Goal: Obtain resource: Obtain resource

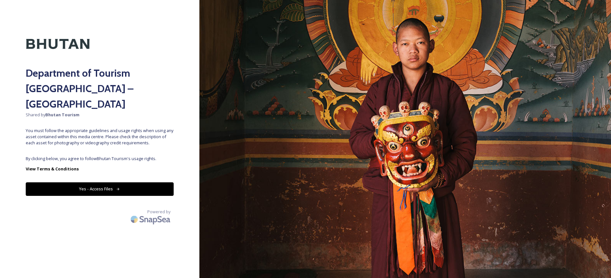
click at [142, 182] on button "Yes - Access Files" at bounding box center [100, 188] width 148 height 13
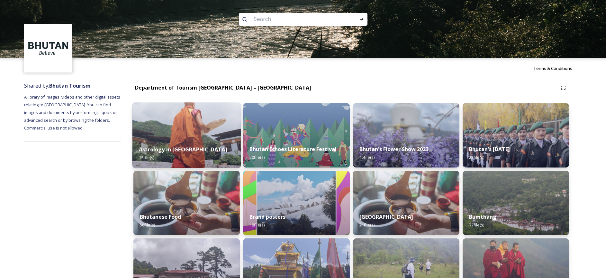
click at [153, 123] on img at bounding box center [187, 135] width 109 height 66
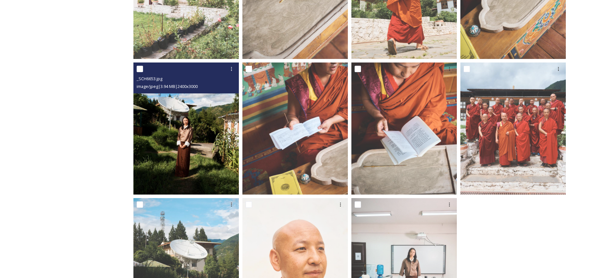
scroll to position [397, 0]
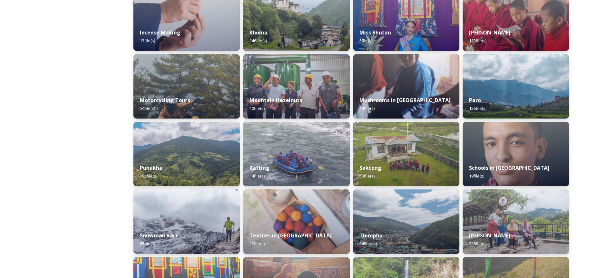
scroll to position [247, 0]
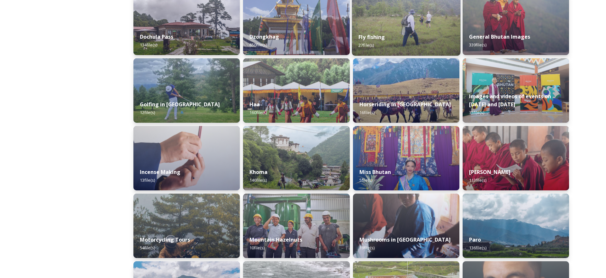
click at [414, 20] on img at bounding box center [406, 23] width 109 height 66
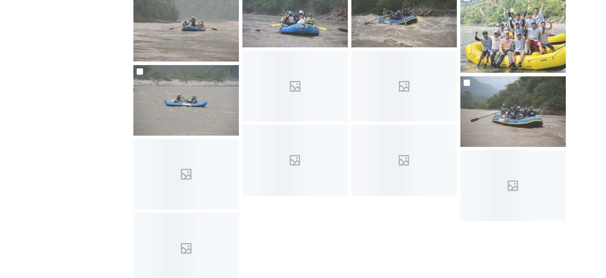
scroll to position [460, 0]
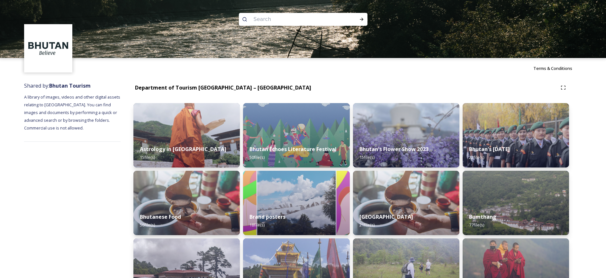
click at [59, 44] on img at bounding box center [48, 48] width 47 height 47
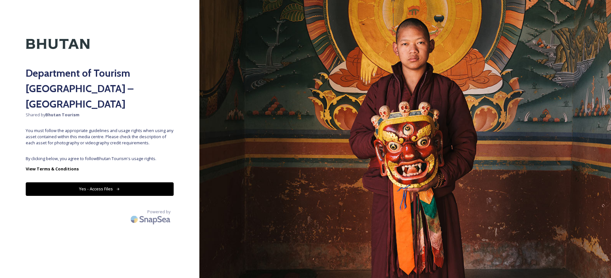
click at [166, 182] on button "Yes - Access Files" at bounding box center [100, 188] width 148 height 13
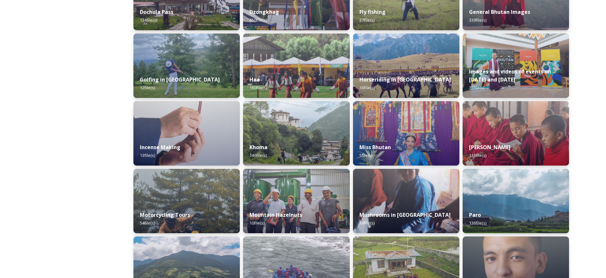
scroll to position [303, 0]
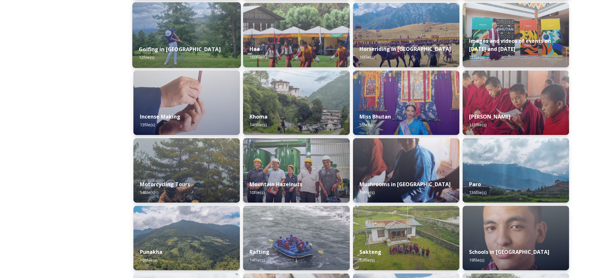
click at [195, 47] on div "Golfing in [GEOGRAPHIC_DATA] 12 file(s)" at bounding box center [187, 53] width 109 height 29
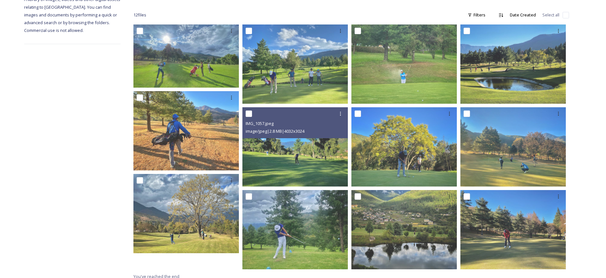
scroll to position [103, 0]
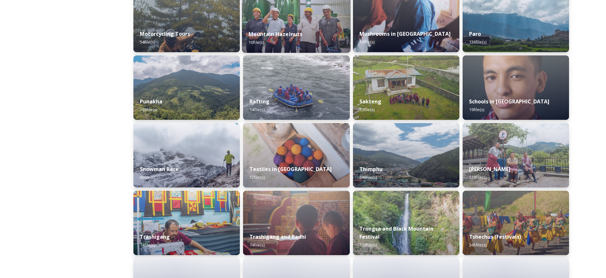
scroll to position [502, 0]
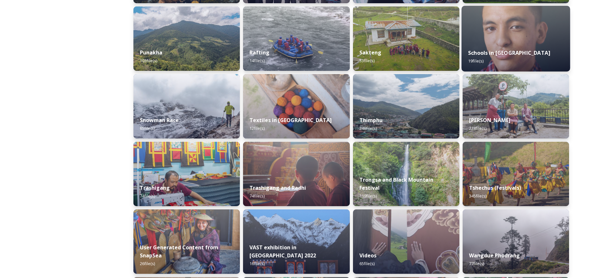
click at [551, 25] on img at bounding box center [516, 39] width 109 height 66
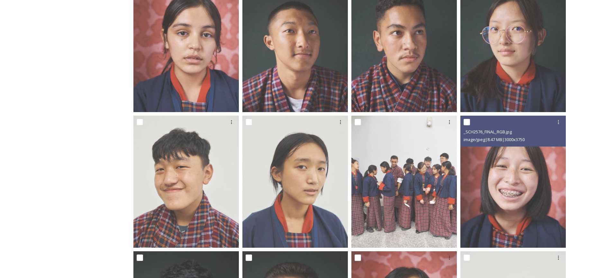
scroll to position [532, 0]
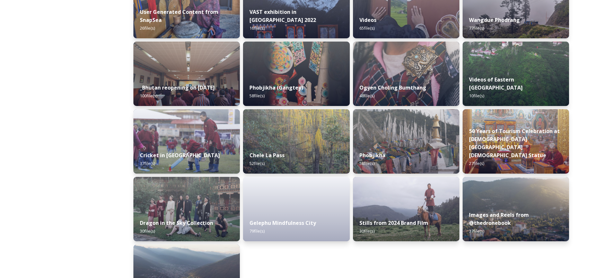
scroll to position [774, 0]
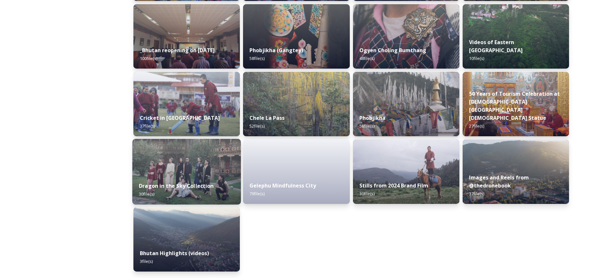
click at [236, 167] on img at bounding box center [187, 172] width 109 height 66
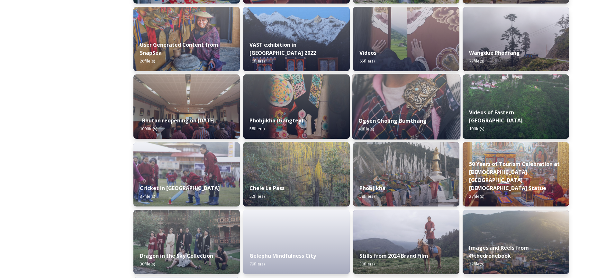
scroll to position [774, 0]
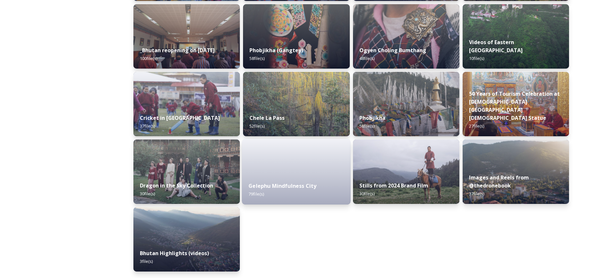
click at [319, 191] on div "Gelephu Mindfulness City 79 file(s)" at bounding box center [296, 189] width 109 height 29
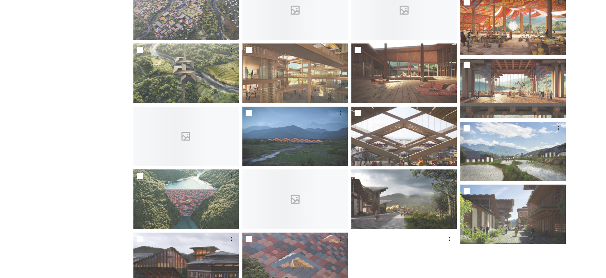
scroll to position [1134, 0]
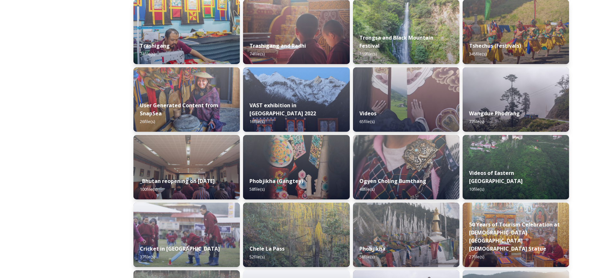
scroll to position [774, 0]
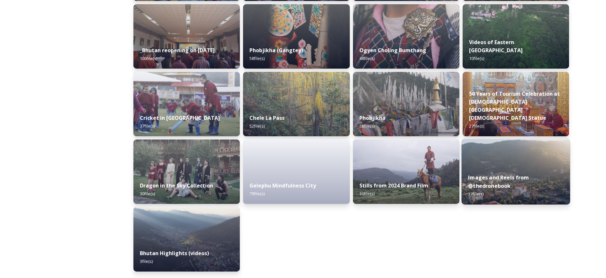
click at [543, 183] on div "Images and Reels from @thedronebook 37 file(s)" at bounding box center [516, 185] width 109 height 37
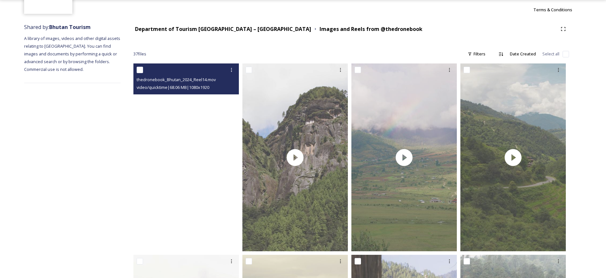
scroll to position [56, 0]
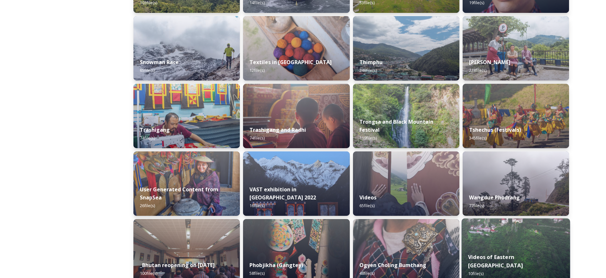
scroll to position [560, 0]
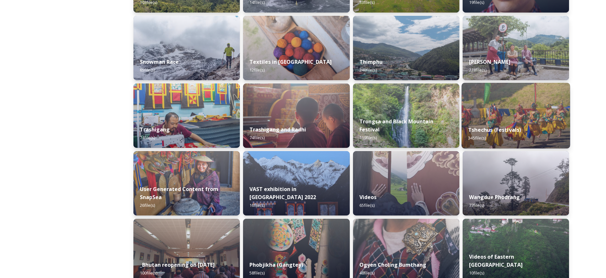
click at [514, 137] on div "Tshechus (Festivals) 345 file(s)" at bounding box center [516, 133] width 109 height 29
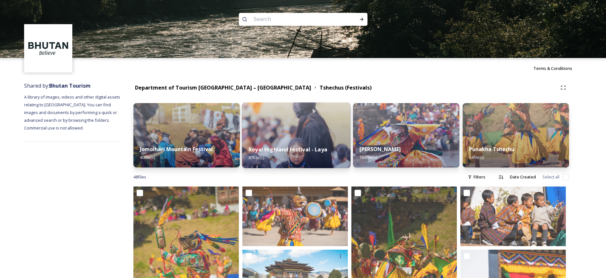
click at [321, 136] on img at bounding box center [296, 135] width 109 height 66
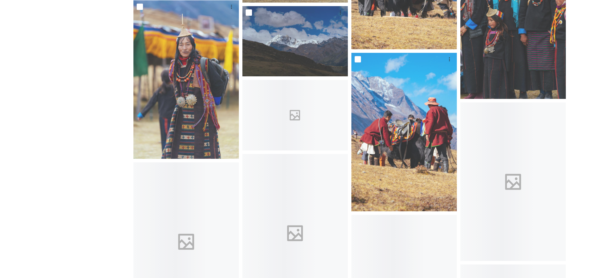
scroll to position [2057, 0]
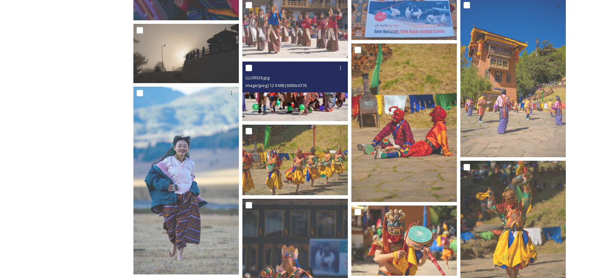
scroll to position [579, 0]
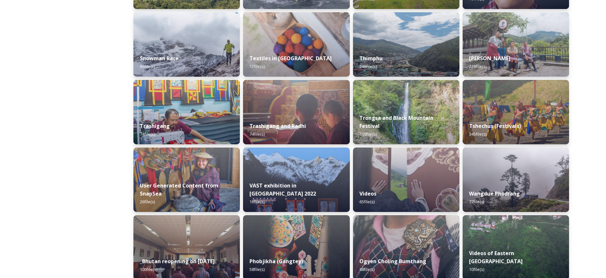
scroll to position [609, 0]
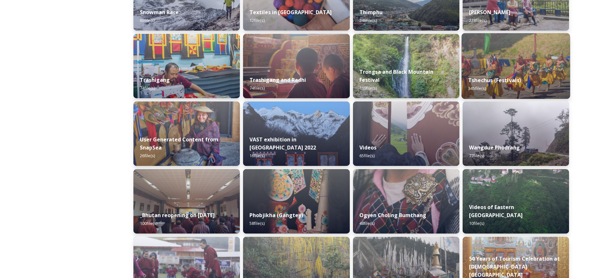
click at [520, 75] on div "Tshechus (Festivals) 345 file(s)" at bounding box center [516, 83] width 109 height 29
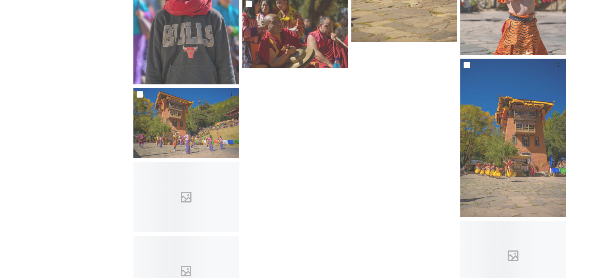
scroll to position [1545, 0]
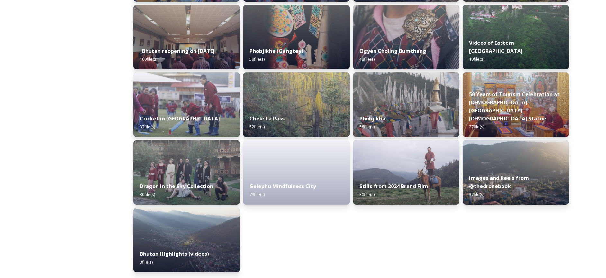
scroll to position [774, 0]
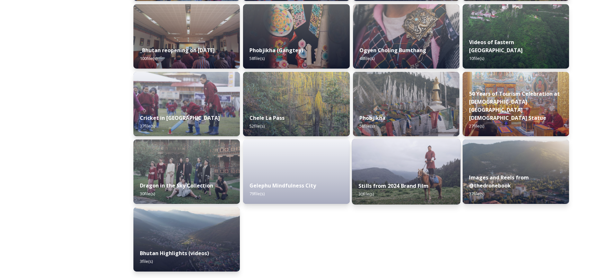
click at [403, 186] on strong "Stills from 2024 Brand Film" at bounding box center [394, 185] width 70 height 7
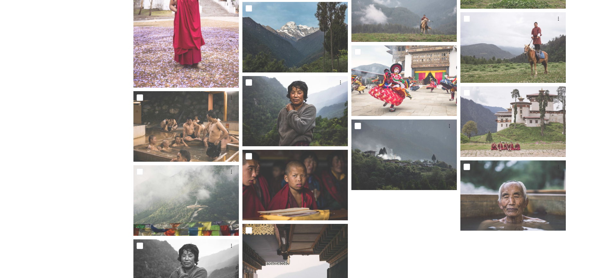
scroll to position [535, 0]
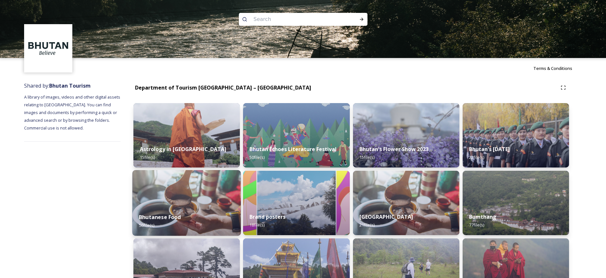
click at [170, 201] on img at bounding box center [187, 203] width 109 height 66
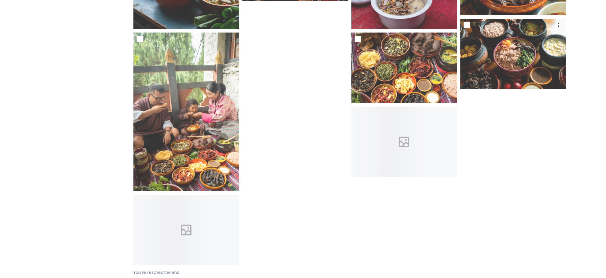
scroll to position [1329, 0]
